Goal: Contribute content: Share content

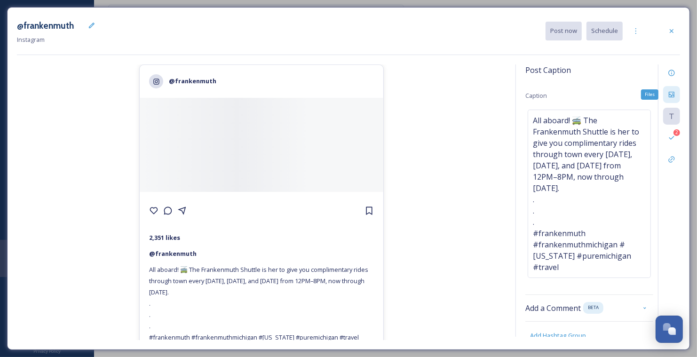
click at [675, 92] on icon at bounding box center [672, 95] width 8 height 8
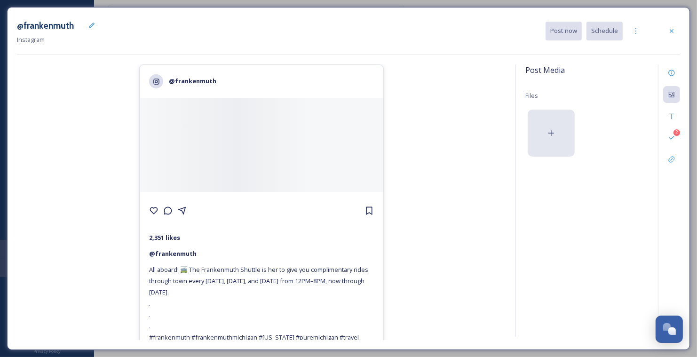
click at [554, 130] on icon at bounding box center [550, 132] width 9 height 9
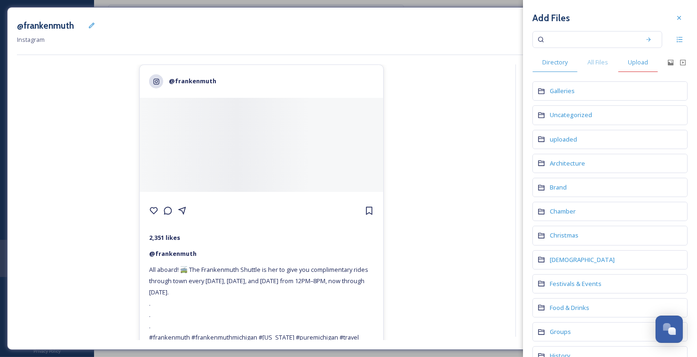
click at [632, 62] on span "Upload" at bounding box center [638, 62] width 20 height 9
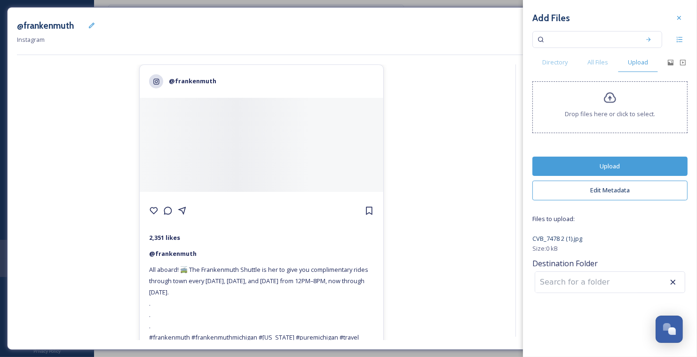
click at [612, 164] on button "Upload" at bounding box center [609, 166] width 155 height 19
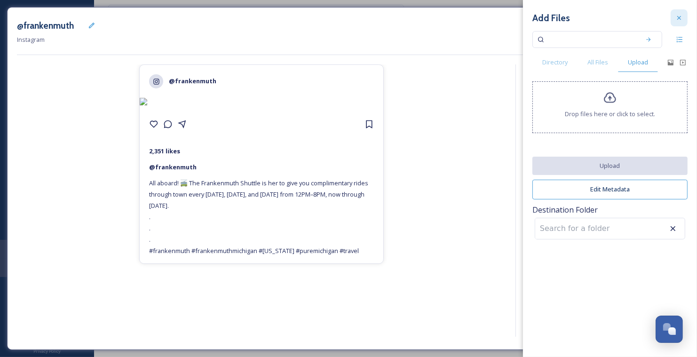
click at [677, 22] on div at bounding box center [678, 17] width 17 height 17
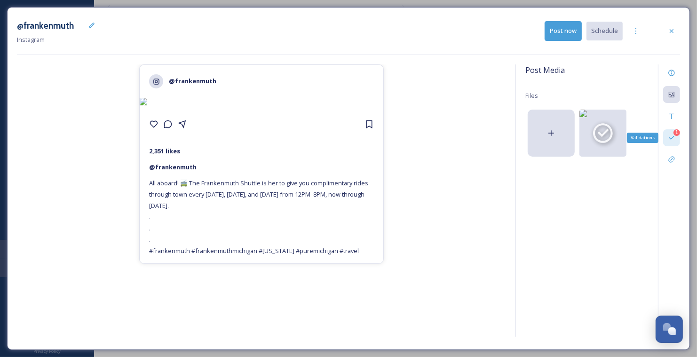
click at [671, 129] on div "1 Validations" at bounding box center [671, 137] width 17 height 17
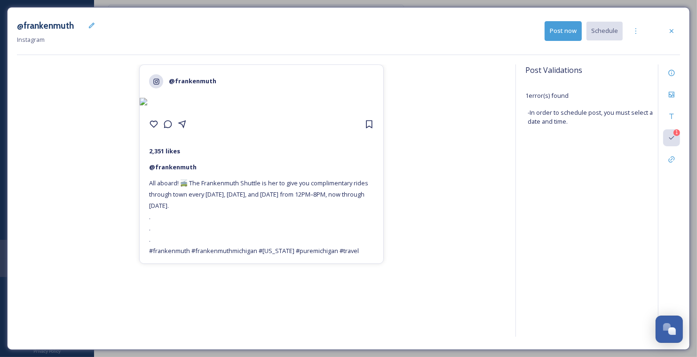
click at [456, 156] on div "@frankenmuth 2,351 likes @ [PERSON_NAME] All aboard! 🚎 The Frankenmuth Shuttle …" at bounding box center [261, 202] width 489 height 276
click at [673, 133] on div "1" at bounding box center [676, 132] width 7 height 7
click at [675, 91] on icon at bounding box center [672, 95] width 8 height 8
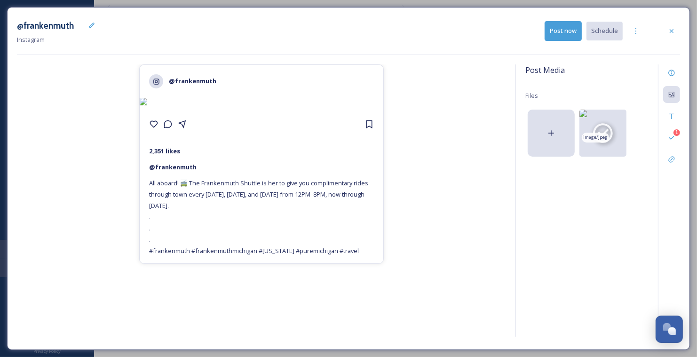
click at [613, 126] on icon at bounding box center [603, 133] width 24 height 24
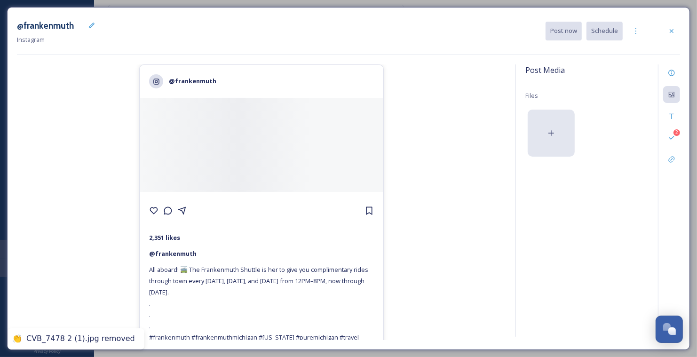
click at [541, 118] on div at bounding box center [551, 133] width 47 height 47
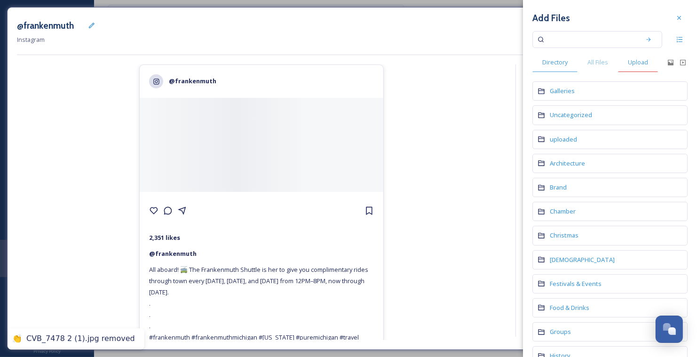
click at [633, 63] on span "Upload" at bounding box center [638, 62] width 20 height 9
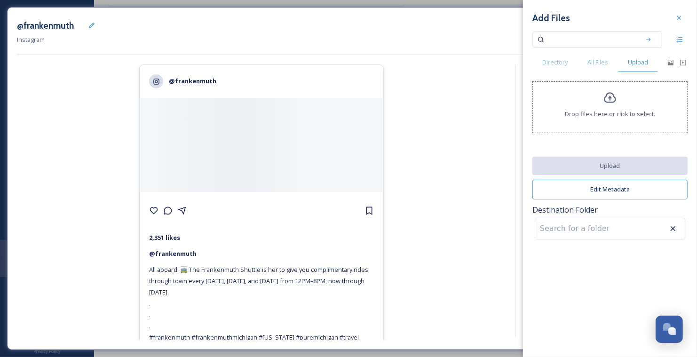
click at [608, 104] on div "Drop files here or click to select." at bounding box center [609, 107] width 155 height 52
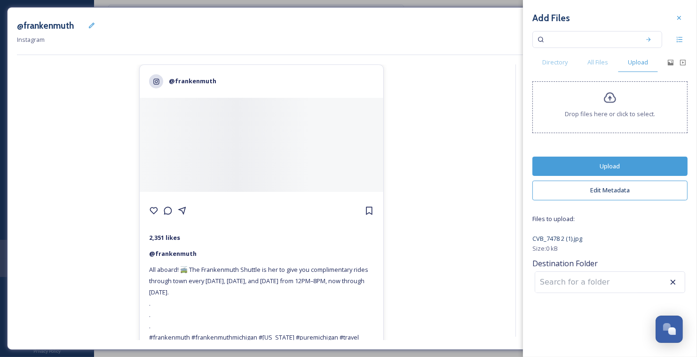
click at [623, 162] on button "Upload" at bounding box center [609, 166] width 155 height 19
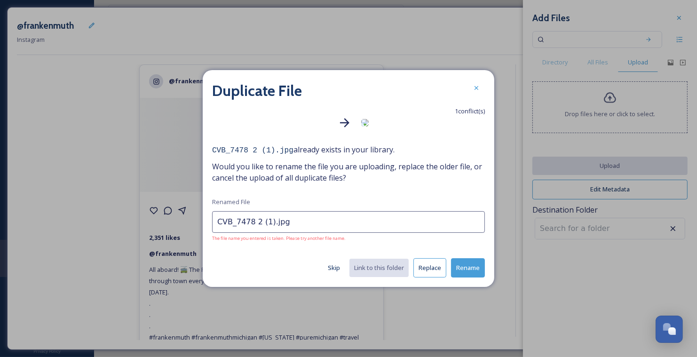
click at [428, 268] on button "Replace" at bounding box center [429, 267] width 33 height 19
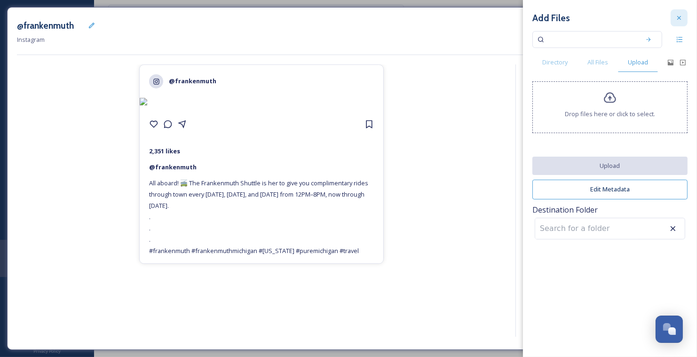
click at [680, 20] on icon at bounding box center [679, 18] width 8 height 8
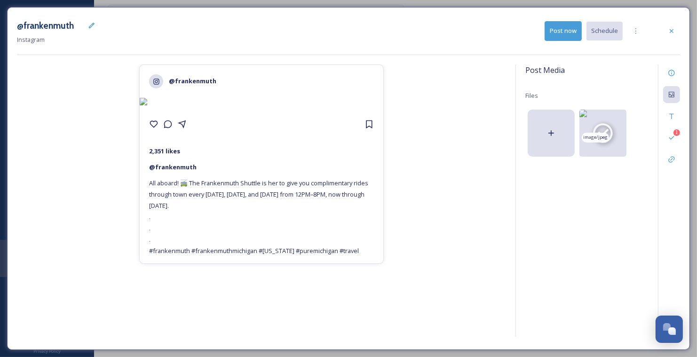
click at [592, 127] on icon at bounding box center [603, 133] width 24 height 24
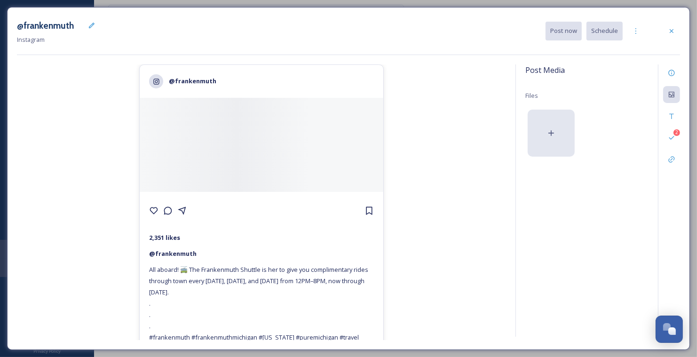
click at [557, 123] on div at bounding box center [551, 133] width 47 height 47
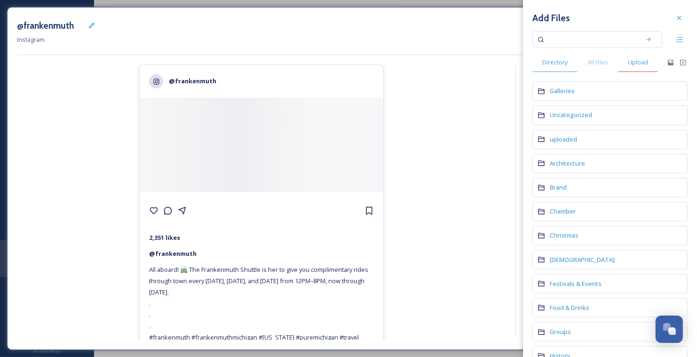
click at [646, 70] on div "Upload" at bounding box center [638, 62] width 40 height 19
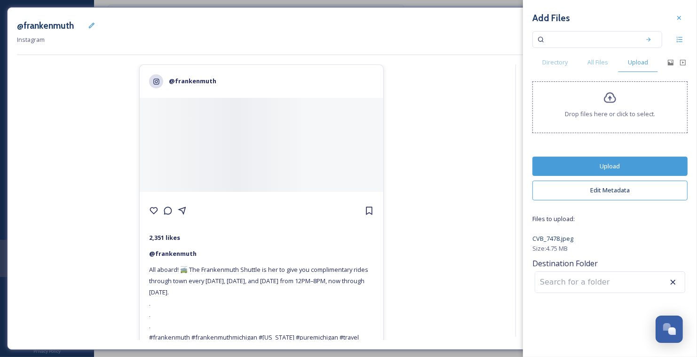
click at [629, 157] on button "Upload" at bounding box center [609, 166] width 155 height 19
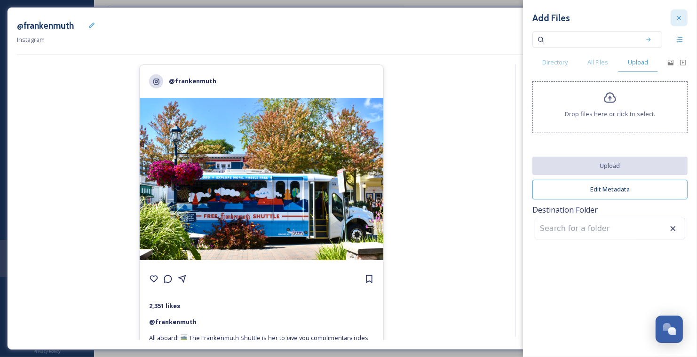
click at [677, 24] on div at bounding box center [678, 17] width 17 height 17
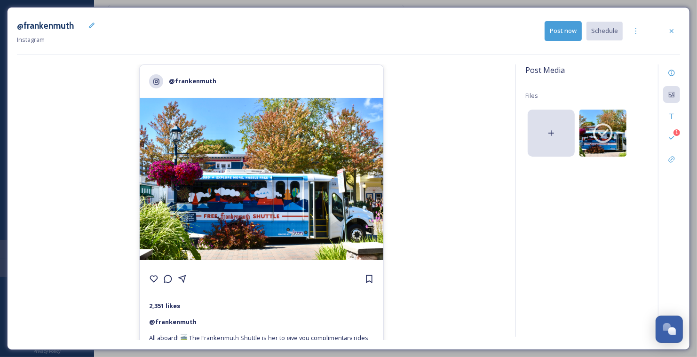
scroll to position [78, 0]
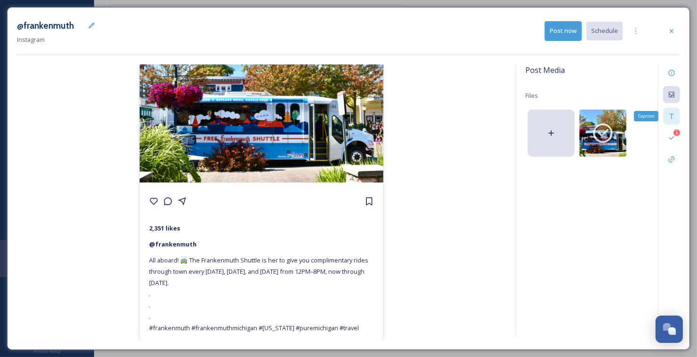
click at [671, 118] on icon at bounding box center [672, 116] width 8 height 8
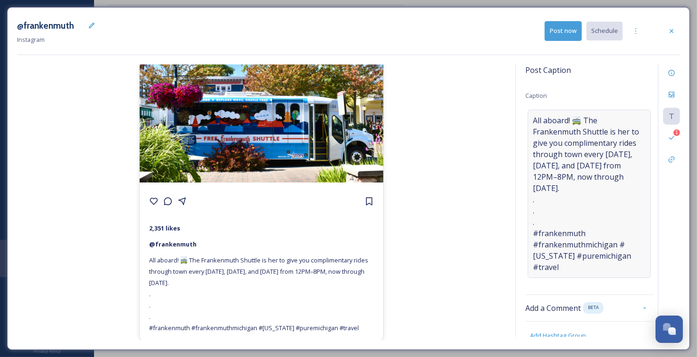
click at [616, 132] on span "All aboard! 🚎 The Frankenmuth Shuttle is her to give you complimentary rides th…" at bounding box center [589, 194] width 113 height 158
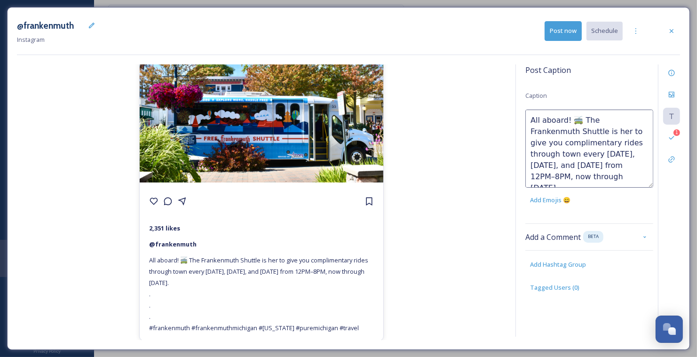
click at [576, 131] on textarea "All aboard! 🚎 The Frankenmuth Shuttle is her to give you complimentary rides th…" at bounding box center [589, 149] width 128 height 78
click at [640, 182] on textarea "All aboard! 🚎 The Frankenmuth Shuttle is here to give you complimentary rides t…" at bounding box center [589, 149] width 128 height 78
type textarea "All aboard! 🚎 The Frankenmuth Shuttle is here to give you complimentary rides t…"
click at [484, 168] on div "@frankenmuth 2,351 likes @ [PERSON_NAME] All aboard! 🚎 The Frankenmuth Shuttle …" at bounding box center [261, 202] width 489 height 276
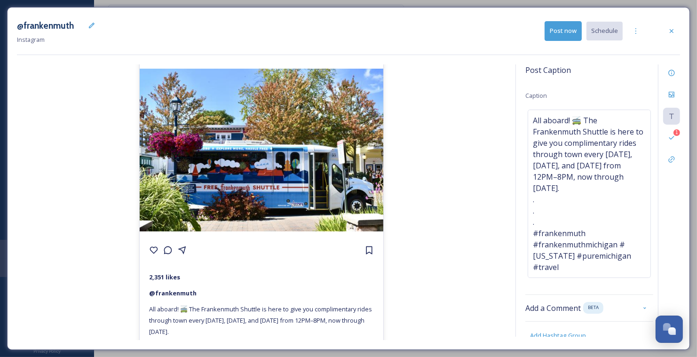
scroll to position [0, 0]
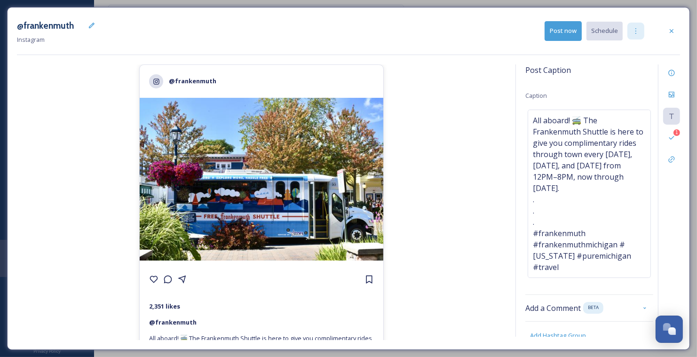
click at [643, 35] on div at bounding box center [635, 31] width 17 height 17
click at [628, 53] on span "Duplicate Post" at bounding box center [618, 51] width 40 height 9
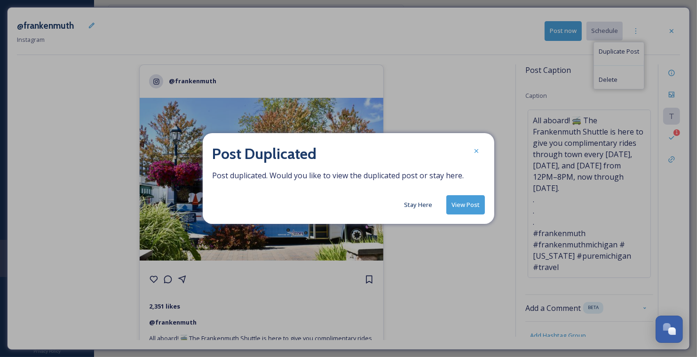
click at [425, 205] on button "Stay Here" at bounding box center [418, 205] width 38 height 18
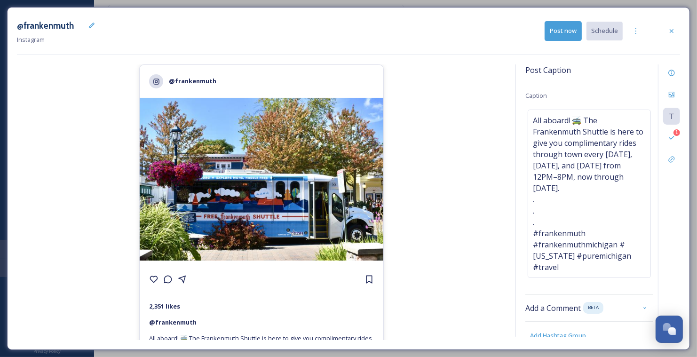
click at [569, 33] on button "Post now" at bounding box center [562, 30] width 37 height 19
click at [669, 38] on div at bounding box center [671, 31] width 17 height 17
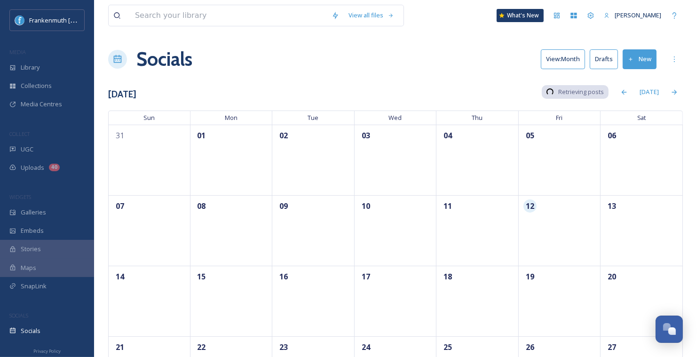
click at [610, 63] on button "Drafts" at bounding box center [604, 58] width 28 height 19
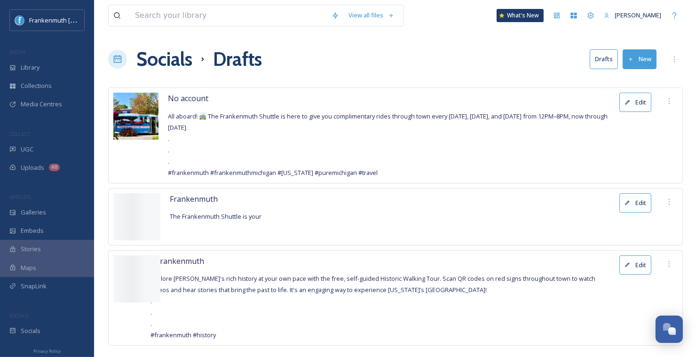
click at [636, 102] on button "Edit" at bounding box center [635, 102] width 32 height 19
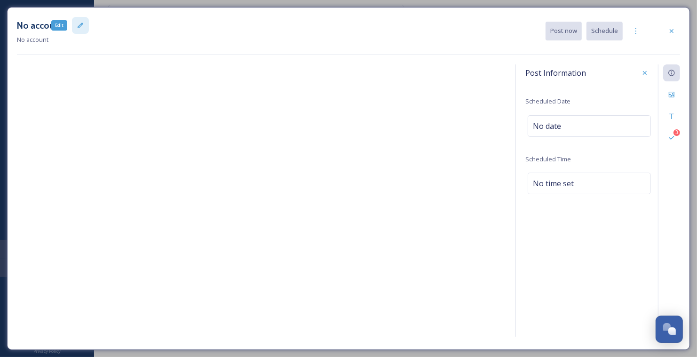
click at [79, 24] on icon at bounding box center [81, 26] width 6 height 6
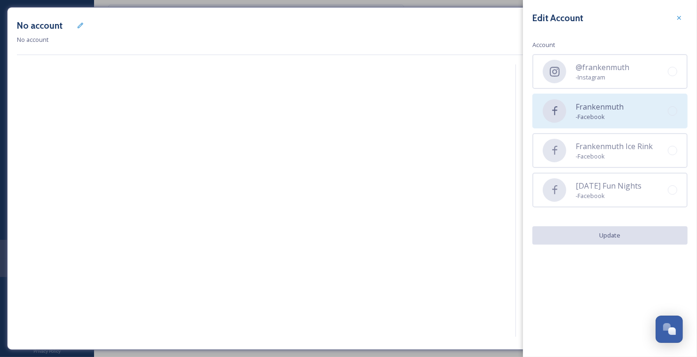
click at [589, 126] on div "Frankenmuth - Facebook" at bounding box center [609, 111] width 155 height 35
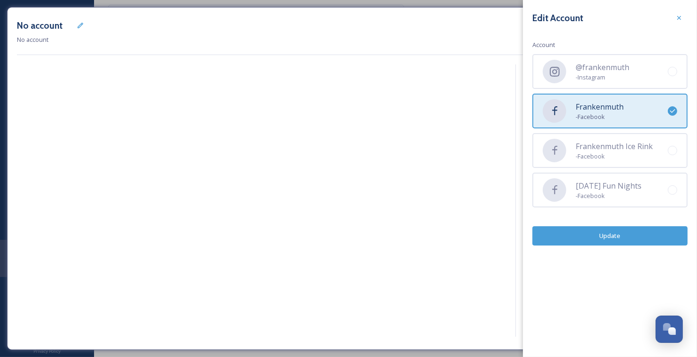
click at [619, 237] on button "Update" at bounding box center [609, 235] width 155 height 19
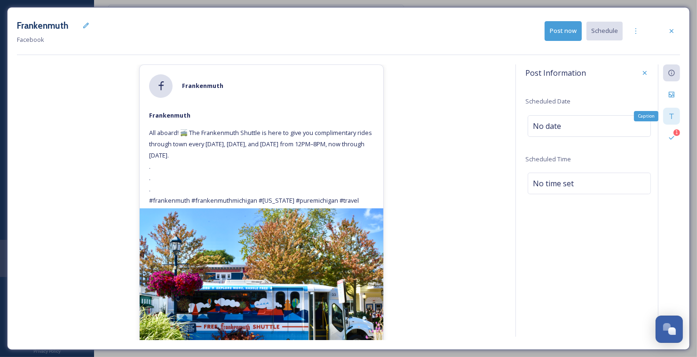
click at [666, 120] on div "Caption" at bounding box center [671, 116] width 17 height 17
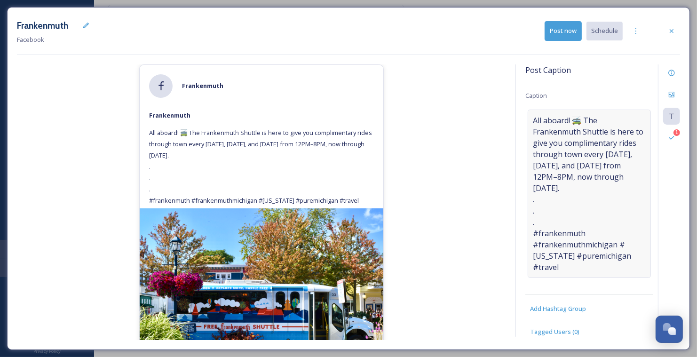
click at [589, 200] on span "All aboard! 🚎 The Frankenmuth Shuttle is here to give you complimentary rides t…" at bounding box center [589, 194] width 113 height 158
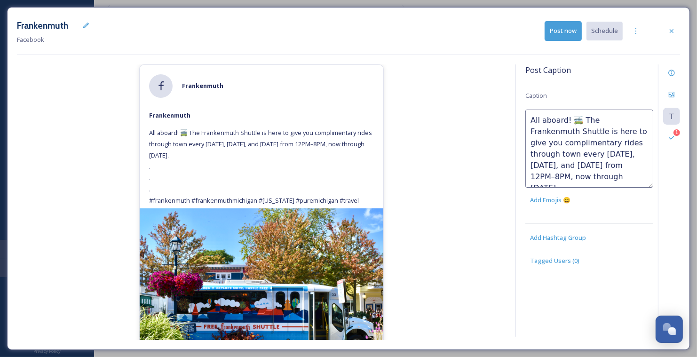
scroll to position [67, 0]
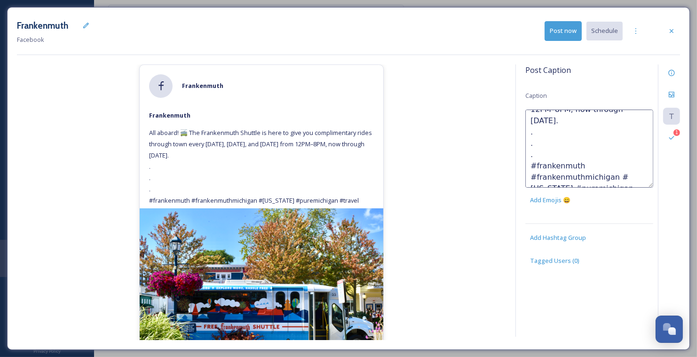
drag, startPoint x: 615, startPoint y: 174, endPoint x: 506, endPoint y: 124, distance: 119.9
click at [506, 124] on div "[PERSON_NAME] All aboard! 🚎 The Frankenmuth Shuttle is here to give you complim…" at bounding box center [348, 202] width 663 height 276
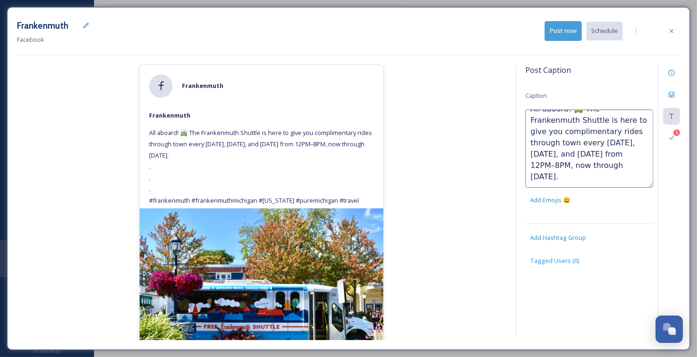
scroll to position [5, 0]
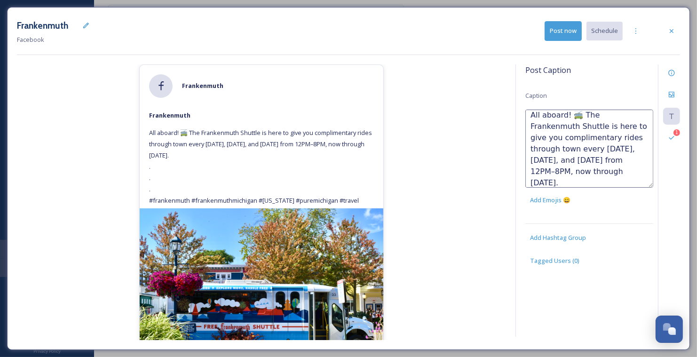
paste textarea "[URL][DOMAIN_NAME]"
type textarea "All aboard! 🚎 The Frankenmuth Shuttle is here to give you complimentary rides t…"
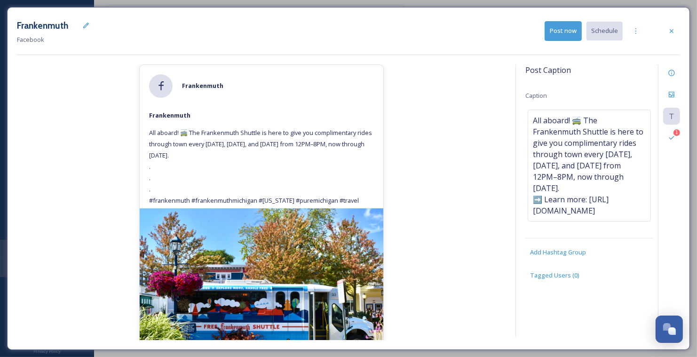
click at [456, 156] on div "[PERSON_NAME] All aboard! 🚎 The Frankenmuth Shuttle is here to give you complim…" at bounding box center [261, 202] width 489 height 276
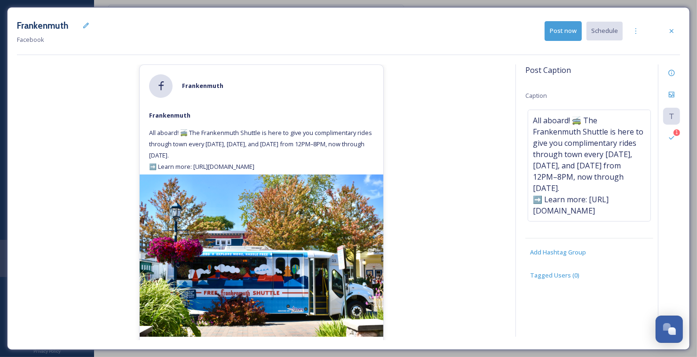
click at [555, 31] on button "Post now" at bounding box center [562, 30] width 37 height 19
click at [674, 26] on div at bounding box center [671, 31] width 17 height 17
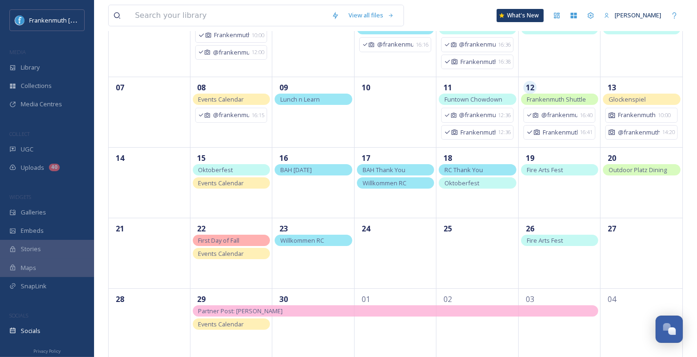
scroll to position [129, 0]
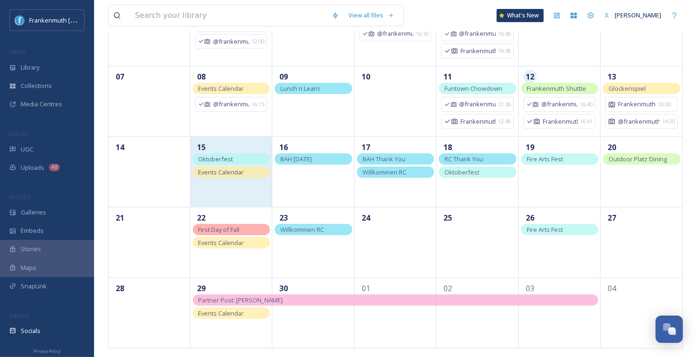
click at [250, 196] on div "15" at bounding box center [231, 171] width 82 height 71
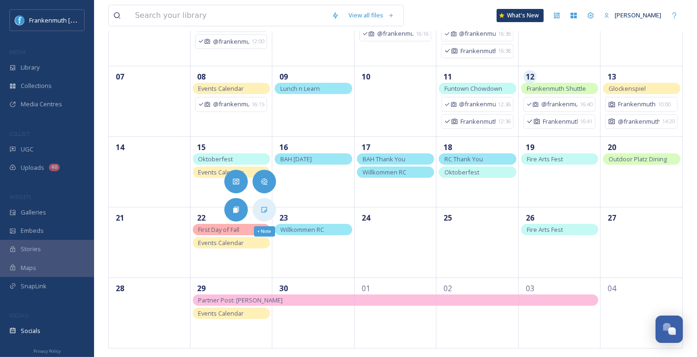
click at [265, 211] on icon at bounding box center [264, 210] width 8 height 8
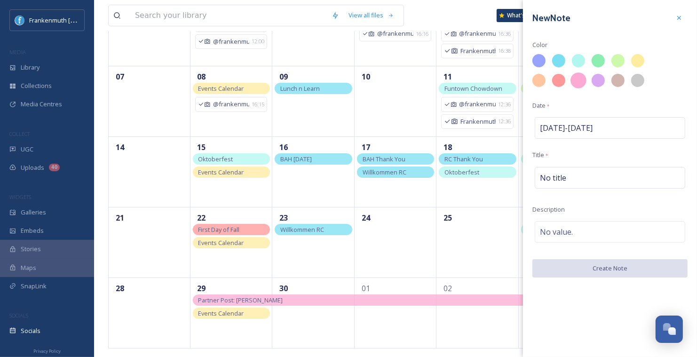
click at [577, 82] on div at bounding box center [578, 80] width 16 height 16
click at [562, 181] on span "No title" at bounding box center [553, 177] width 26 height 11
click at [562, 181] on input at bounding box center [609, 178] width 155 height 22
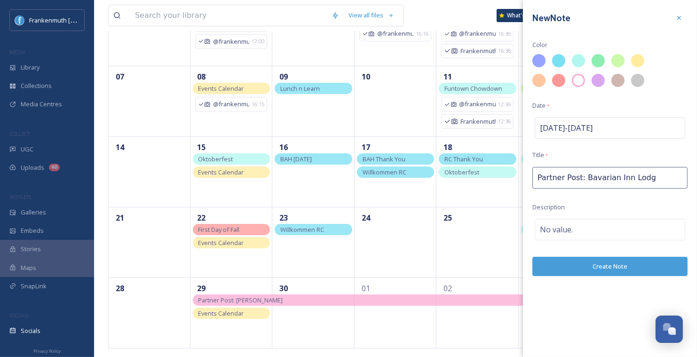
type input "Partner Post: [GEOGRAPHIC_DATA]"
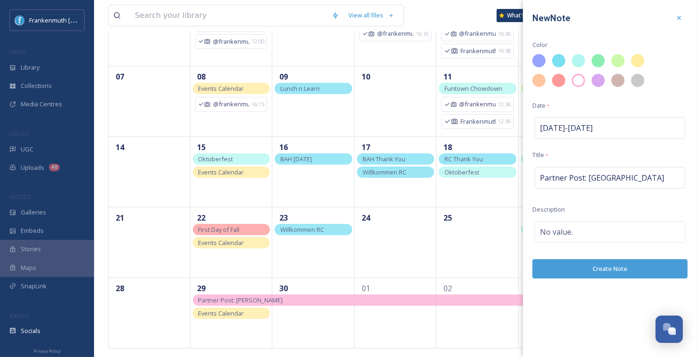
click at [624, 272] on button "Create Note" at bounding box center [609, 268] width 155 height 19
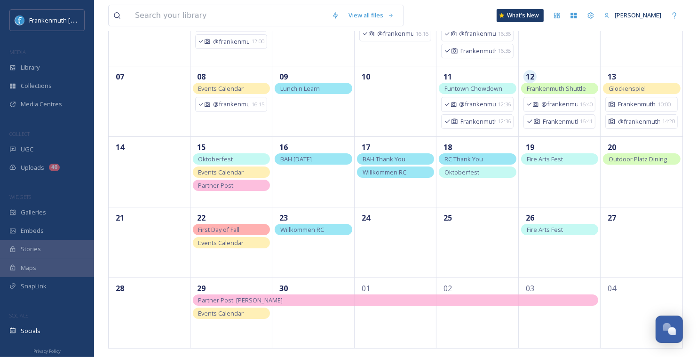
click at [243, 186] on span "Partner Post: [GEOGRAPHIC_DATA]" at bounding box center [228, 191] width 60 height 20
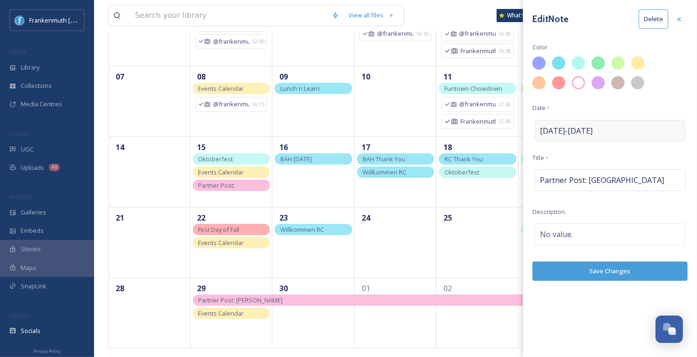
click at [614, 128] on div "[DATE] - [DATE]" at bounding box center [610, 131] width 150 height 22
select select "8"
select select "2025"
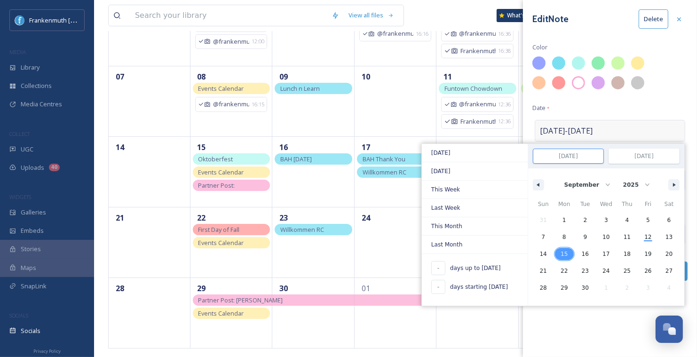
click at [567, 249] on span "15" at bounding box center [563, 253] width 7 height 17
click at [649, 249] on span "19" at bounding box center [647, 253] width 7 height 17
type input "[DATE]"
click at [637, 313] on div "Edit Note Delete Color Date * [DATE] - [DATE] [DATE] [DATE] This Week Last Week…" at bounding box center [610, 178] width 174 height 357
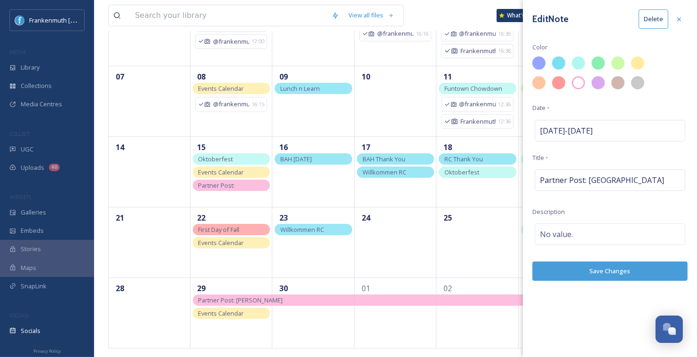
click at [627, 266] on button "Save Changes" at bounding box center [609, 270] width 155 height 19
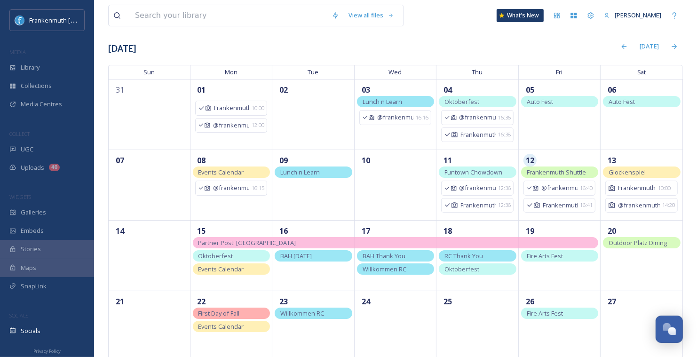
scroll to position [0, 0]
